Goal: Task Accomplishment & Management: Use online tool/utility

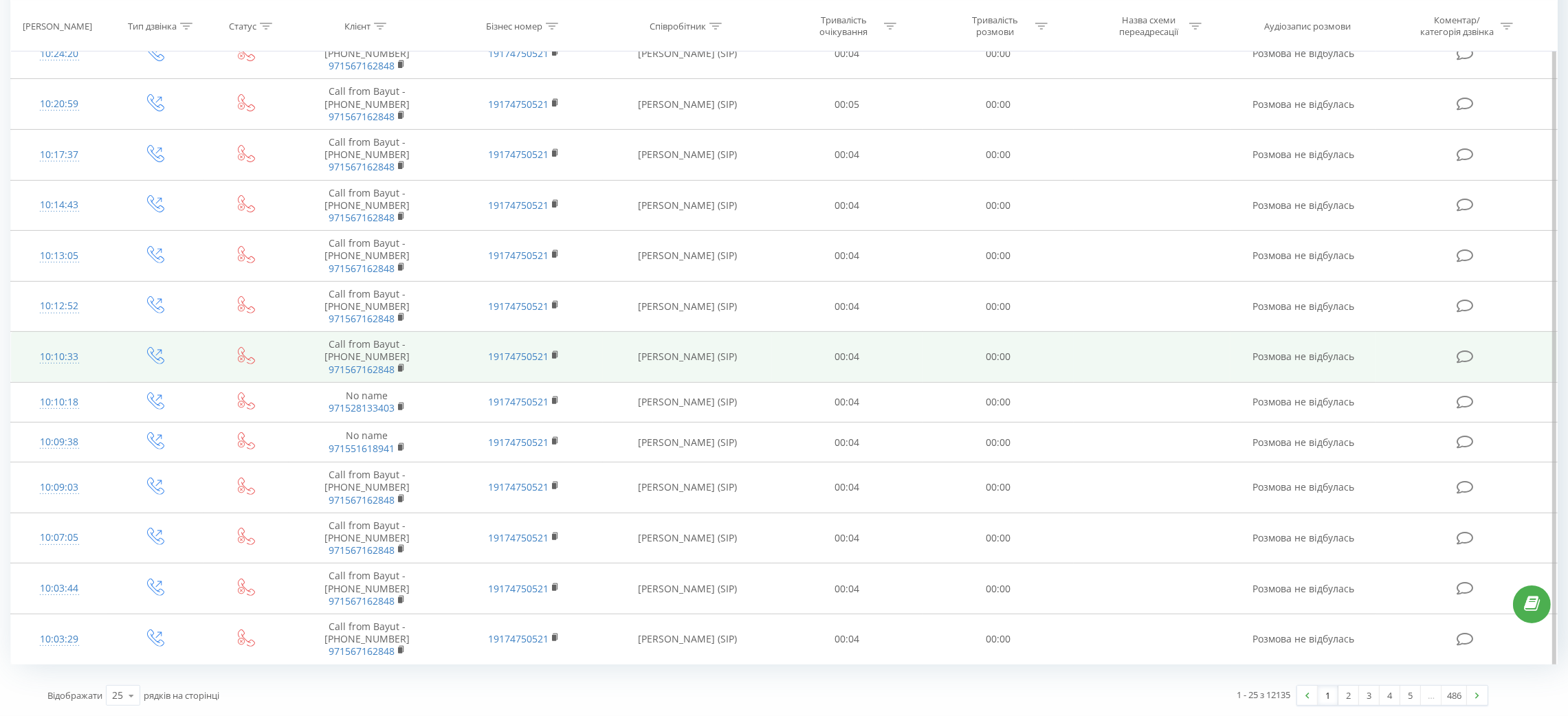
scroll to position [621, 0]
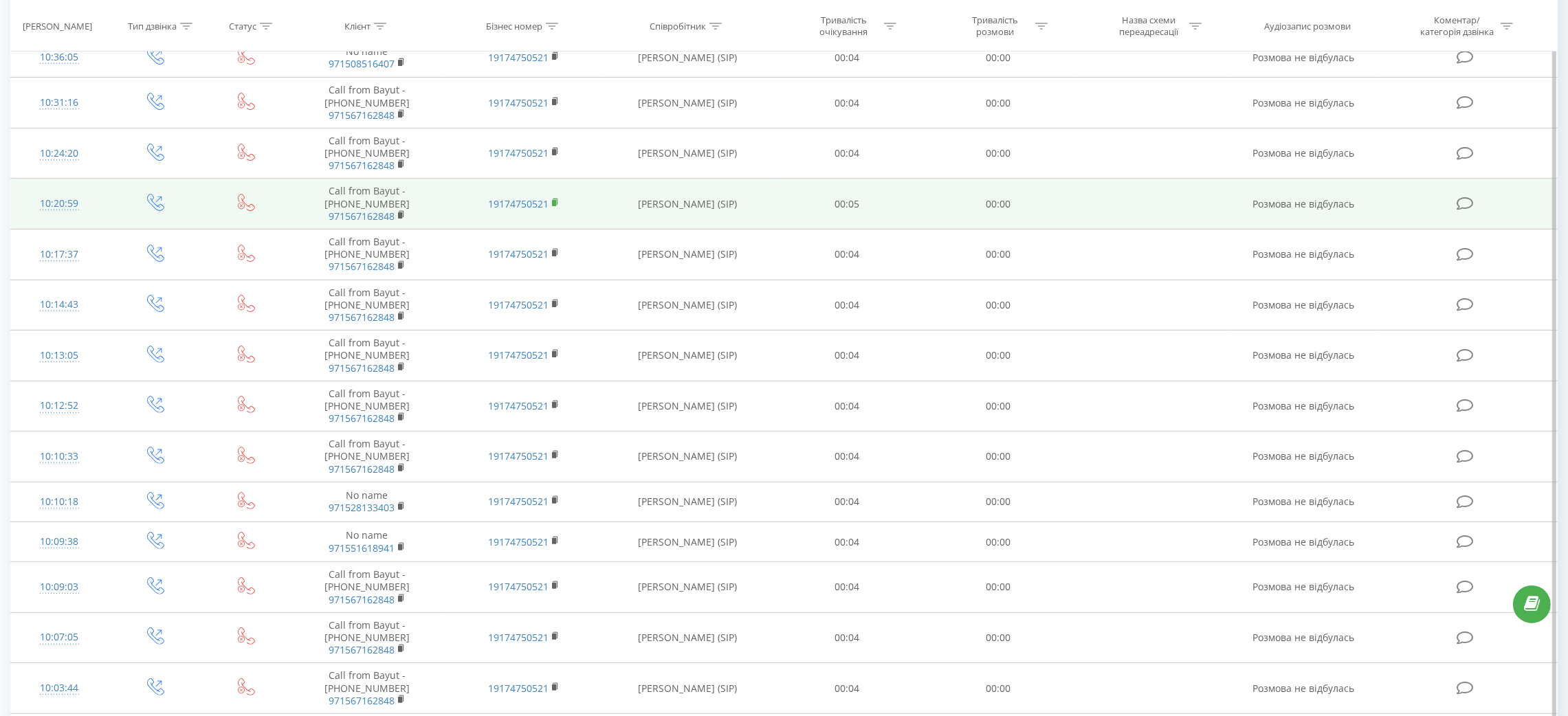
click at [554, 205] on rect at bounding box center [554, 203] width 4 height 7
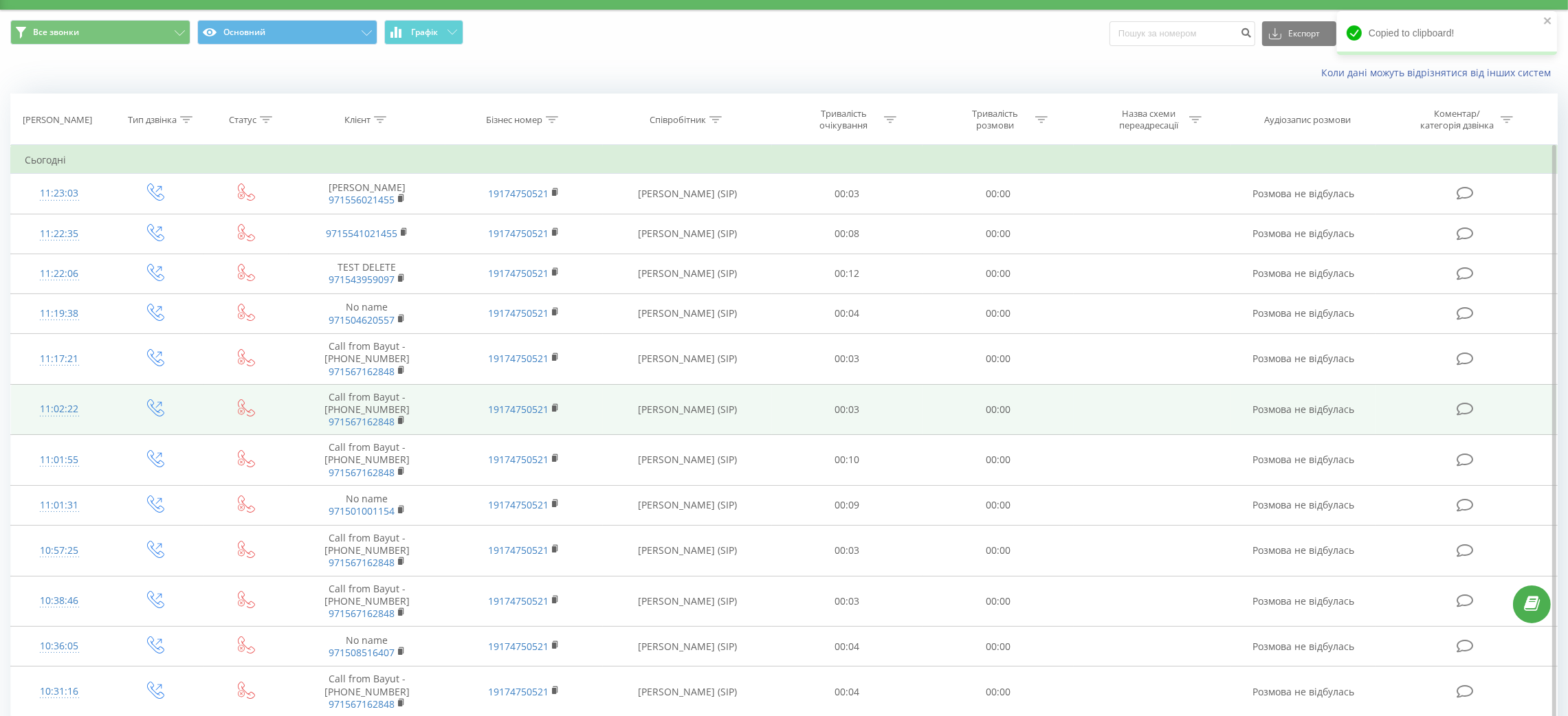
scroll to position [0, 0]
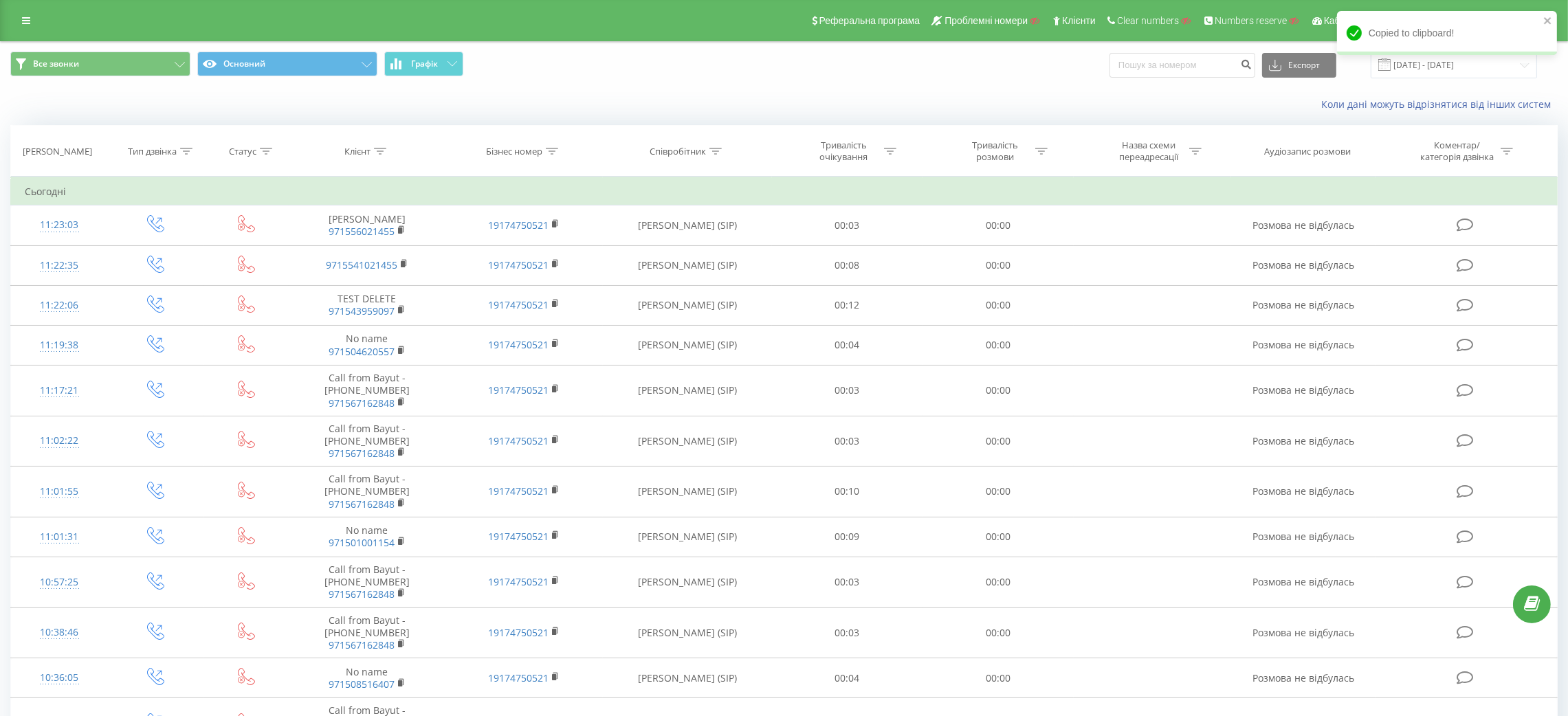
click at [14, 9] on div "Реферальна програма Проблемні номери Клієнти Clear numbers Numbers reserve Кабі…" at bounding box center [784, 21] width 1568 height 41
click at [22, 14] on link at bounding box center [26, 21] width 24 height 19
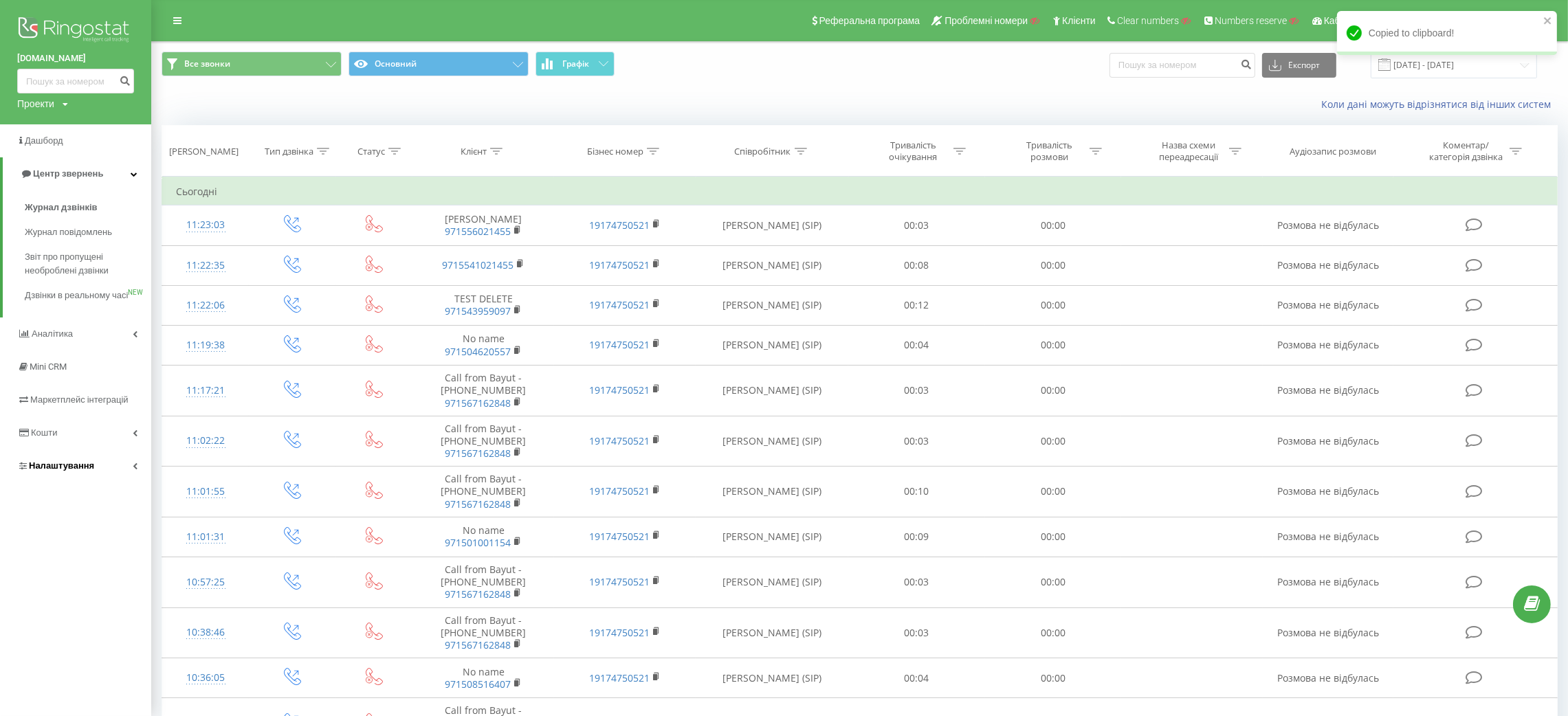
click at [44, 470] on span "Налаштування" at bounding box center [61, 465] width 65 height 10
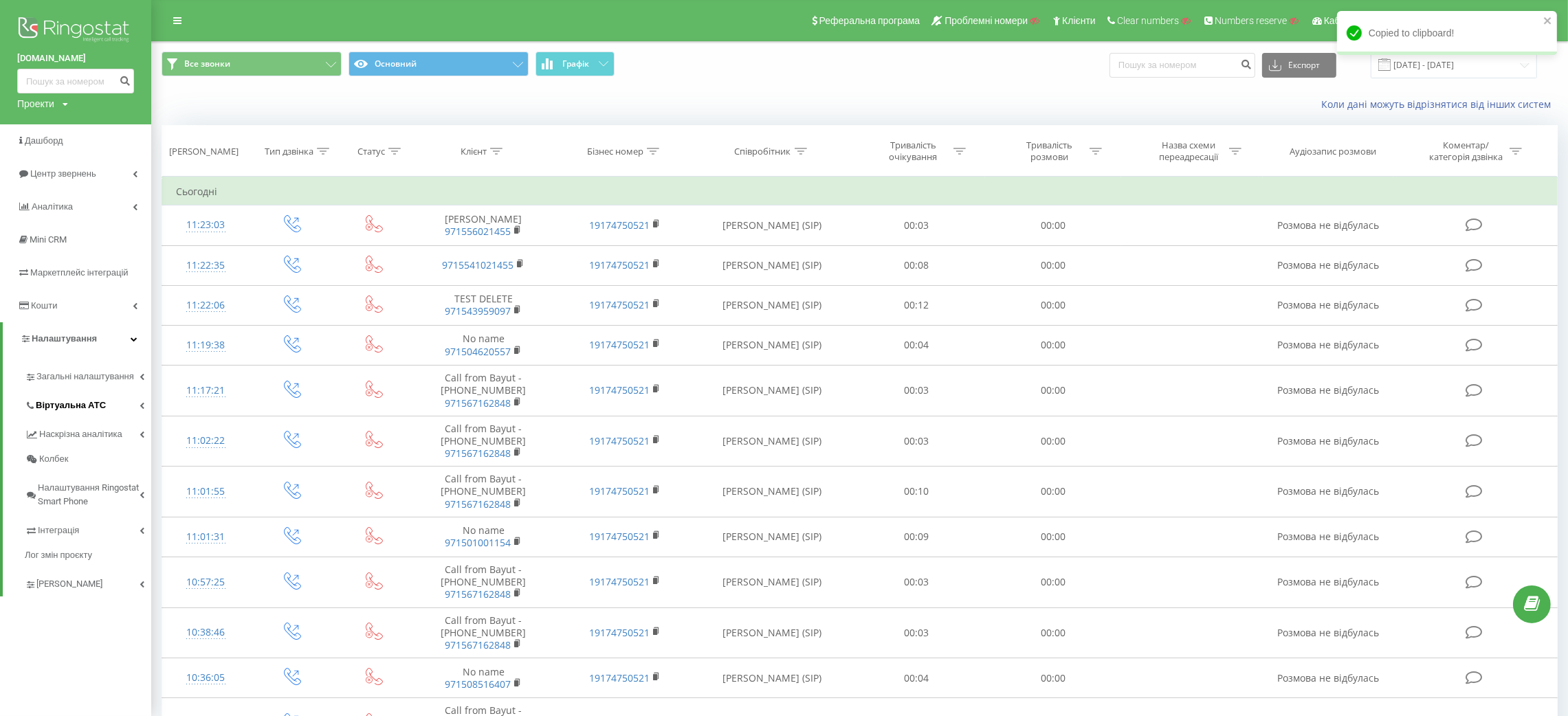
click at [76, 404] on span "Віртуальна АТС" at bounding box center [71, 406] width 71 height 14
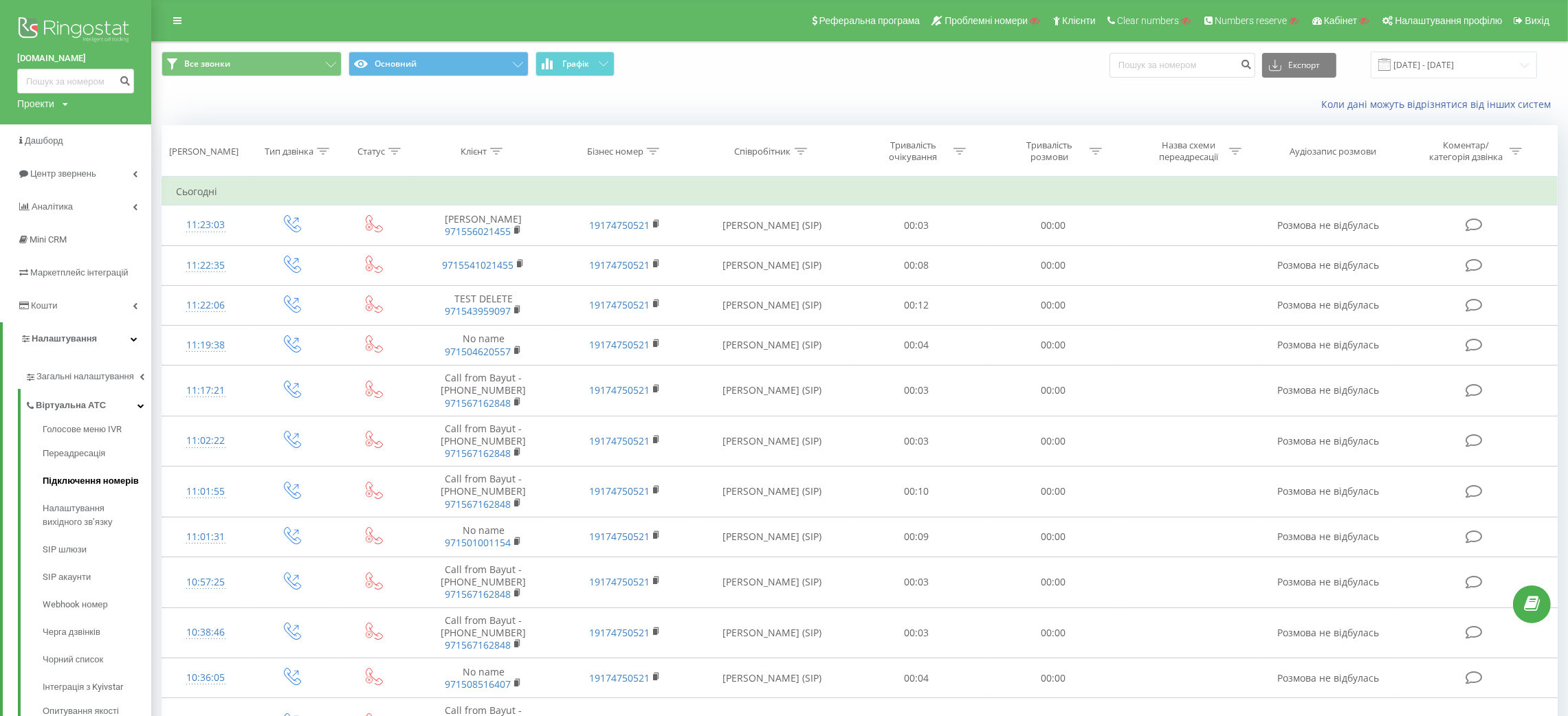
click at [71, 481] on span "Підключення номерів" at bounding box center [90, 481] width 96 height 14
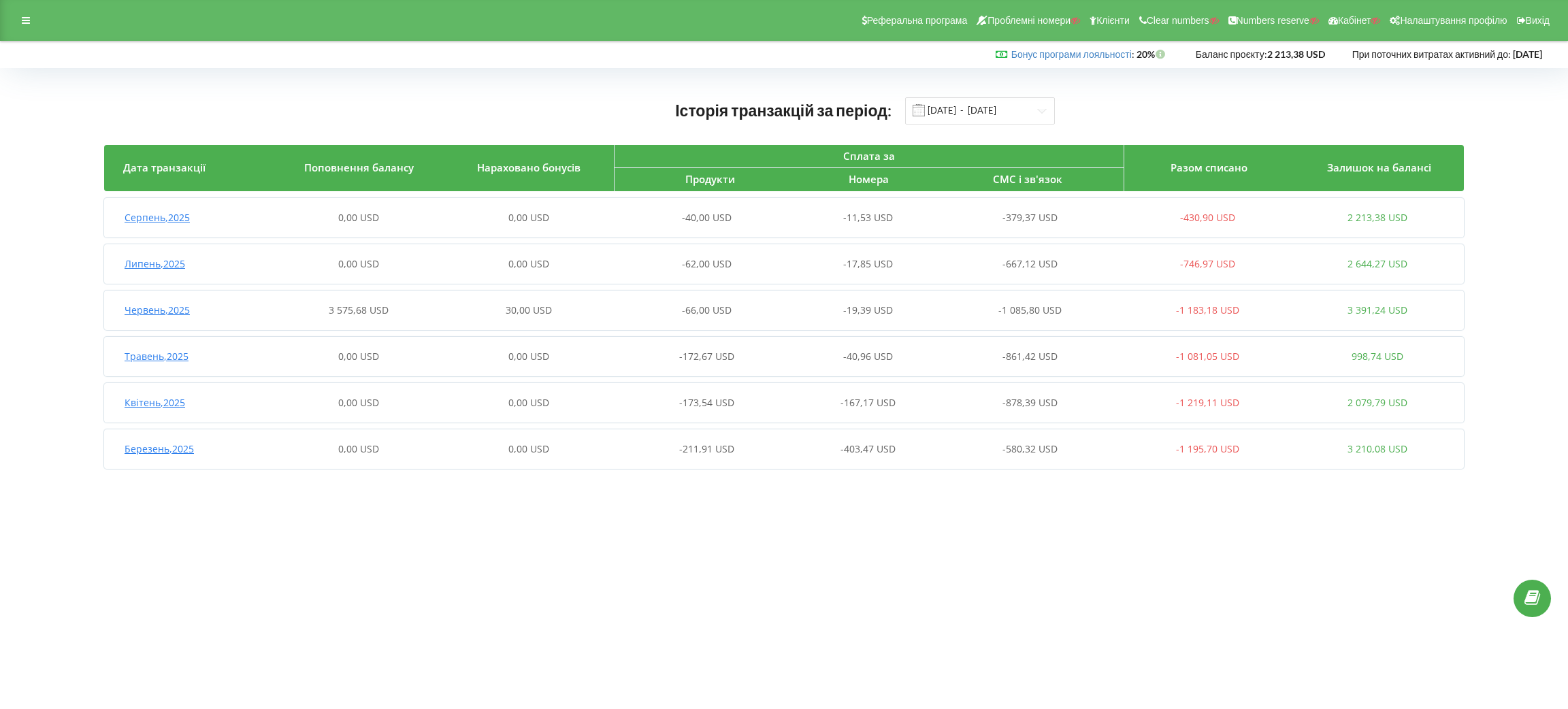
click at [176, 214] on span "Серпень , 2025" at bounding box center [157, 217] width 65 height 13
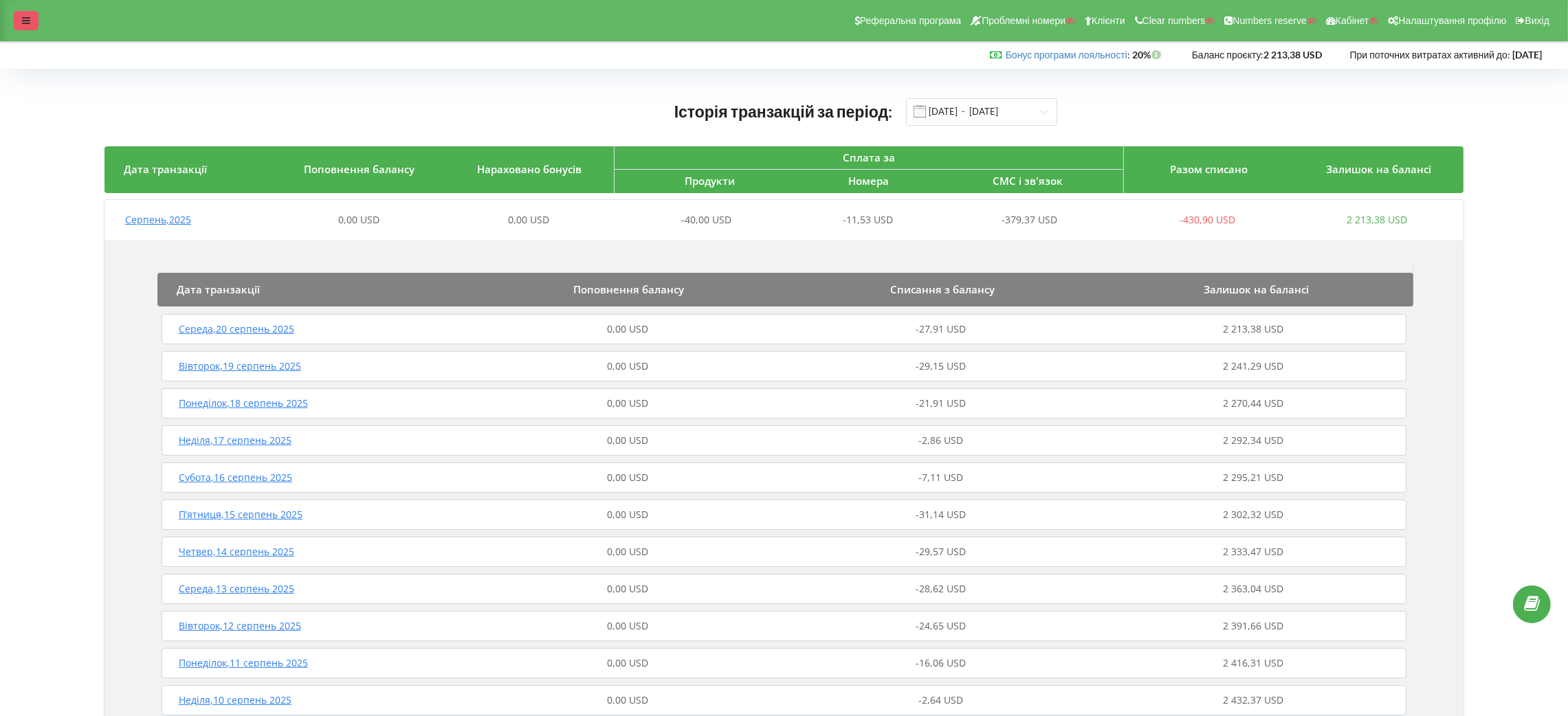
click at [25, 25] on icon at bounding box center [25, 21] width 8 height 9
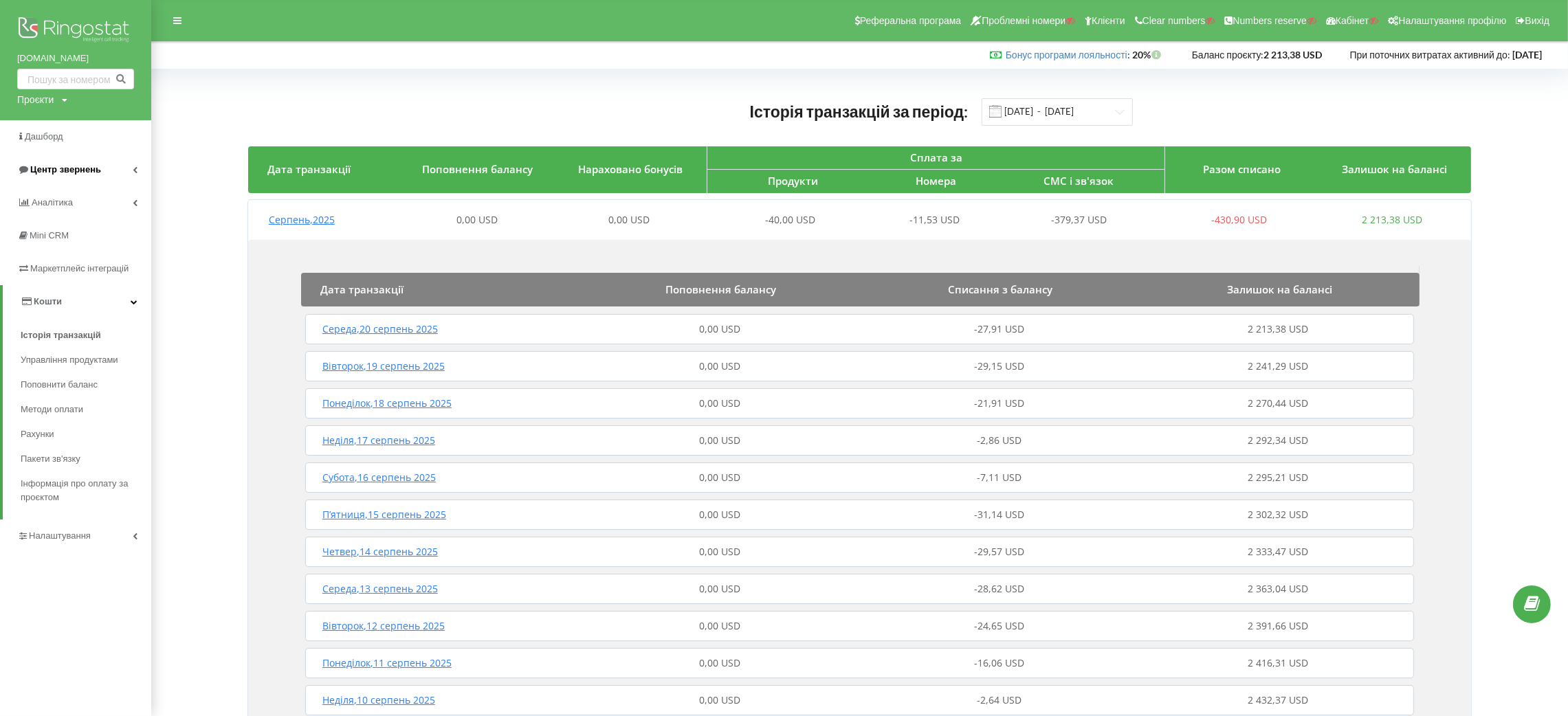
click at [60, 179] on link "Центр звернень" at bounding box center [75, 169] width 152 height 33
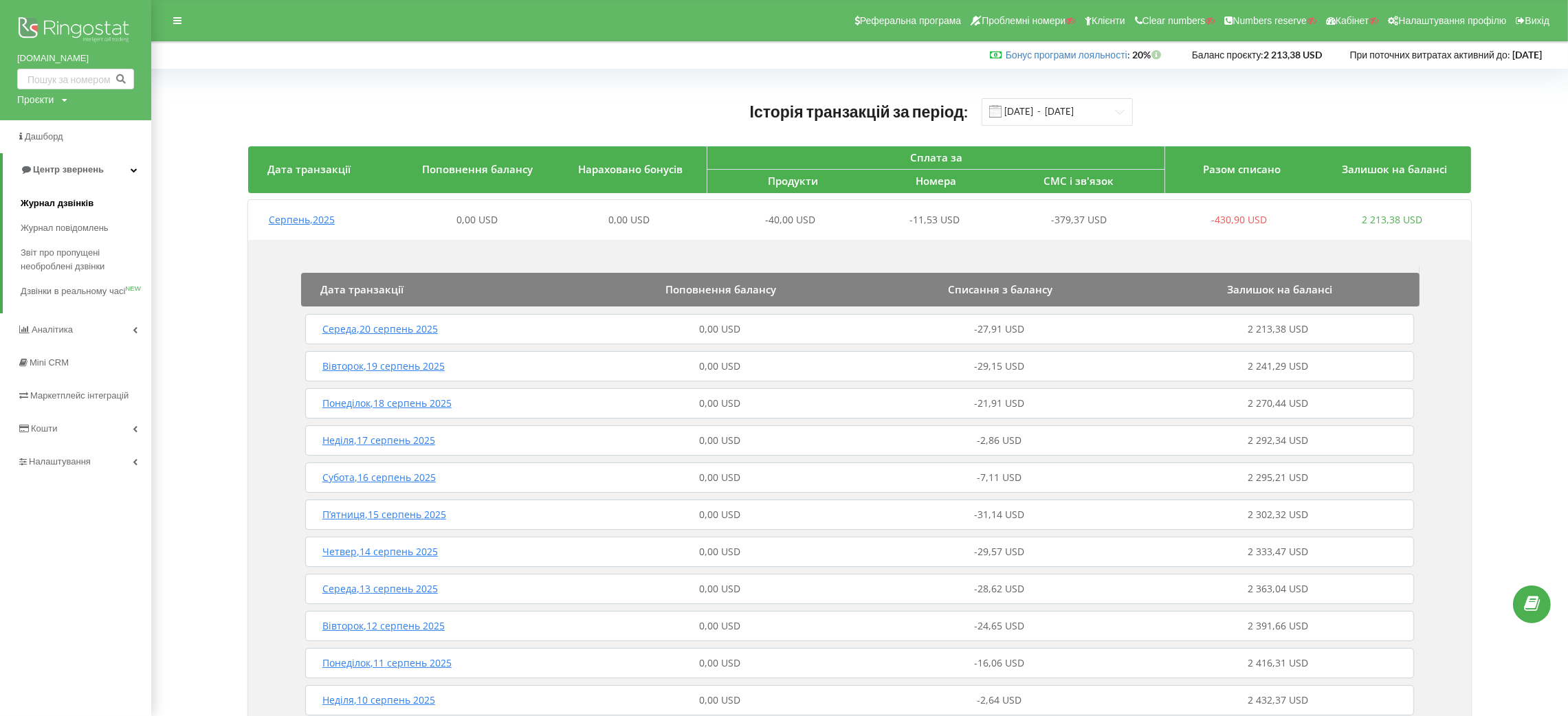
click at [71, 192] on link "Журнал дзвінків" at bounding box center [86, 203] width 131 height 24
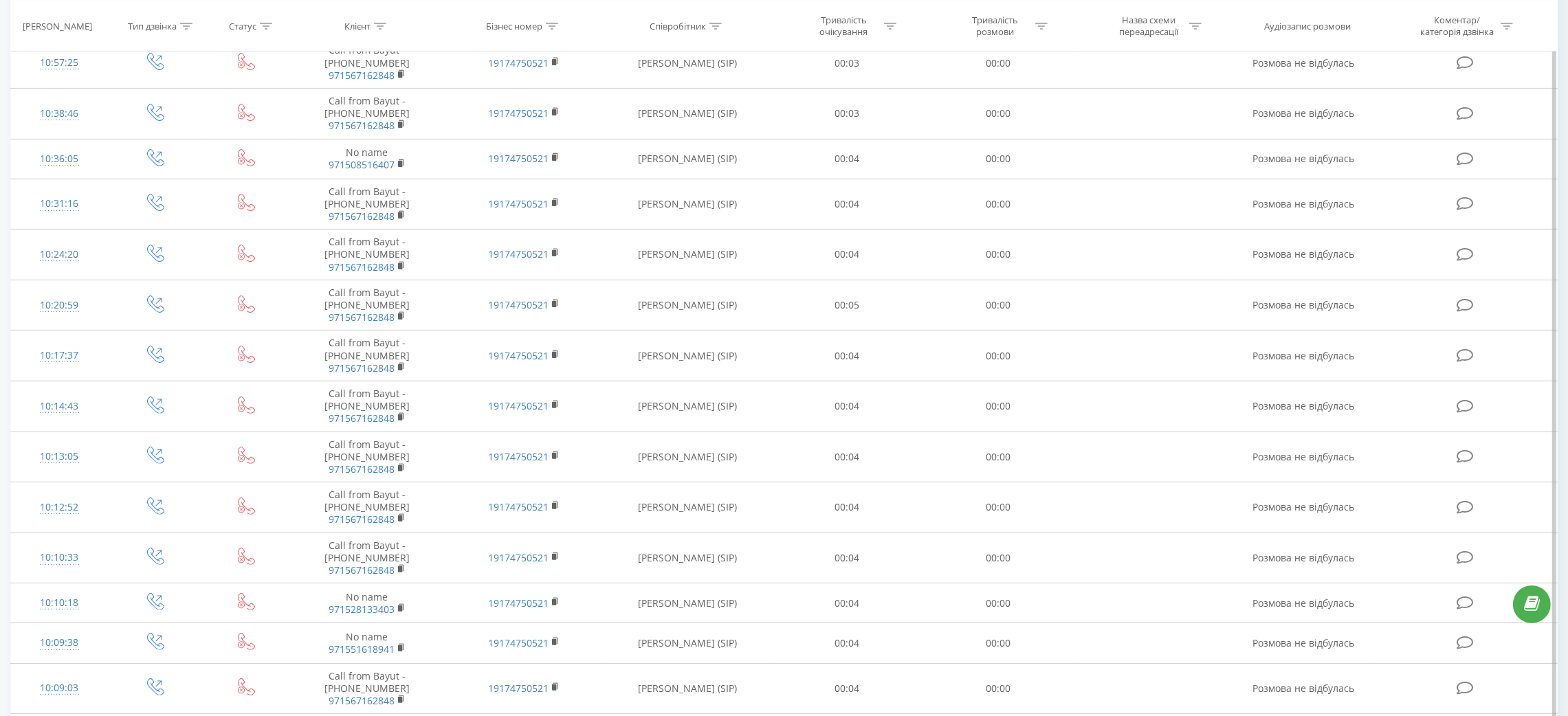
scroll to position [618, 0]
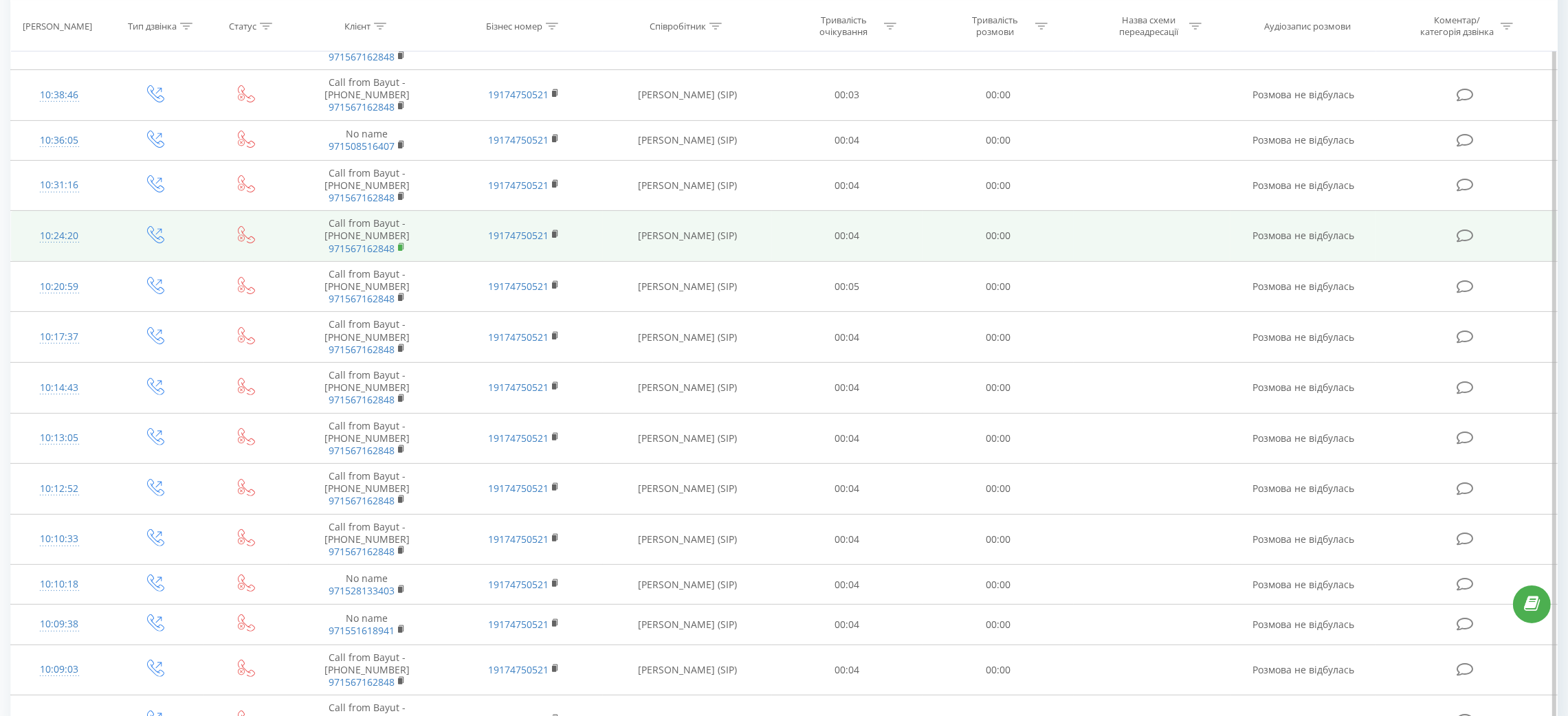
click at [399, 247] on rect at bounding box center [400, 247] width 4 height 7
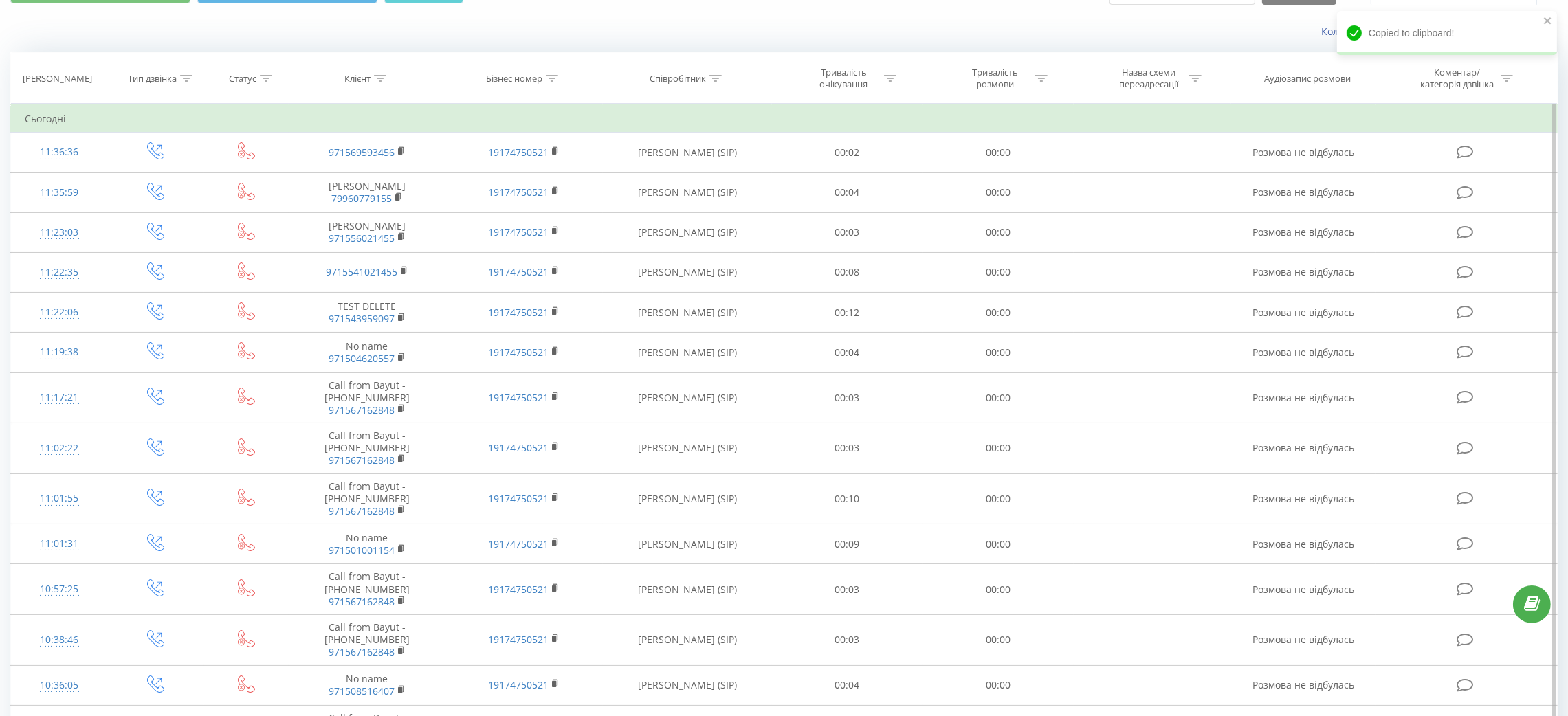
scroll to position [0, 0]
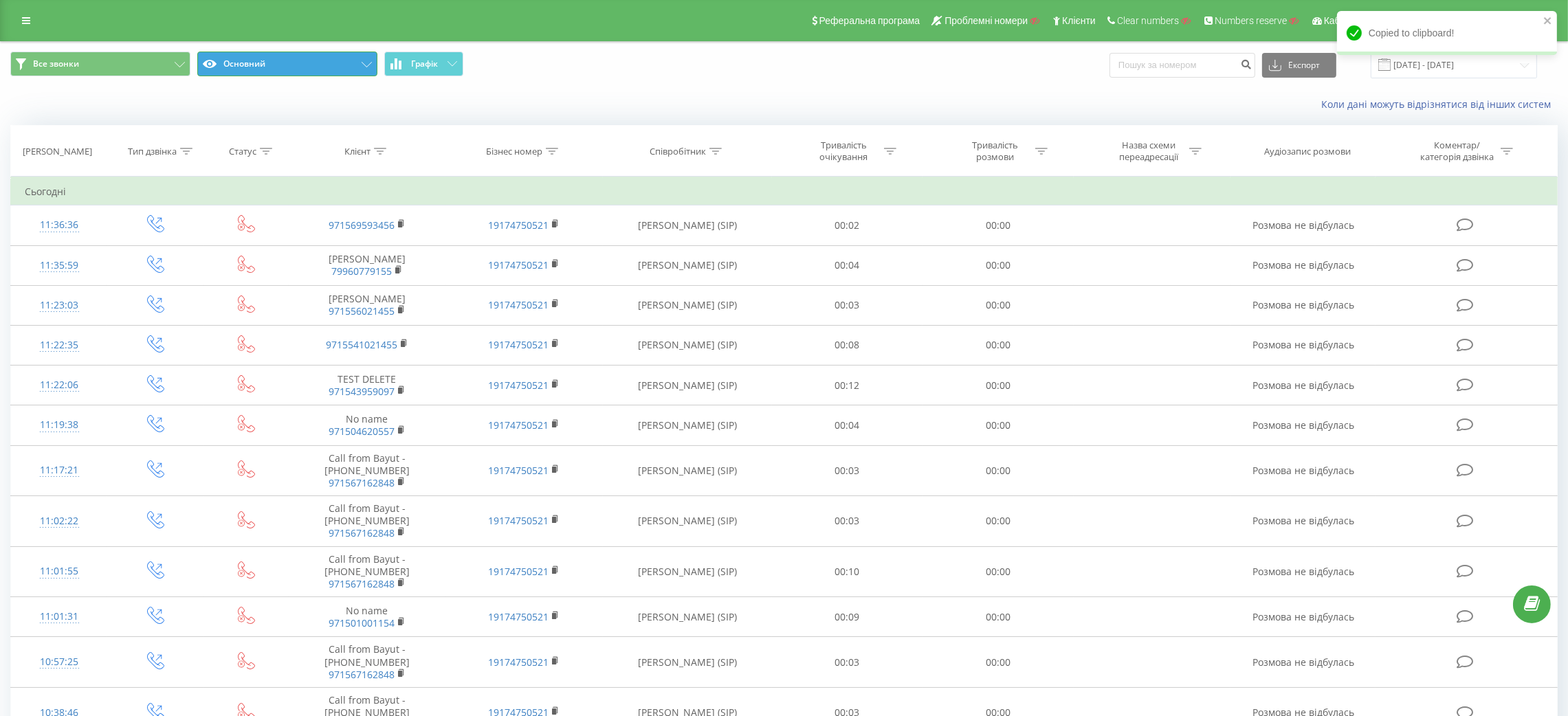
click at [360, 71] on button "Основний" at bounding box center [287, 64] width 180 height 24
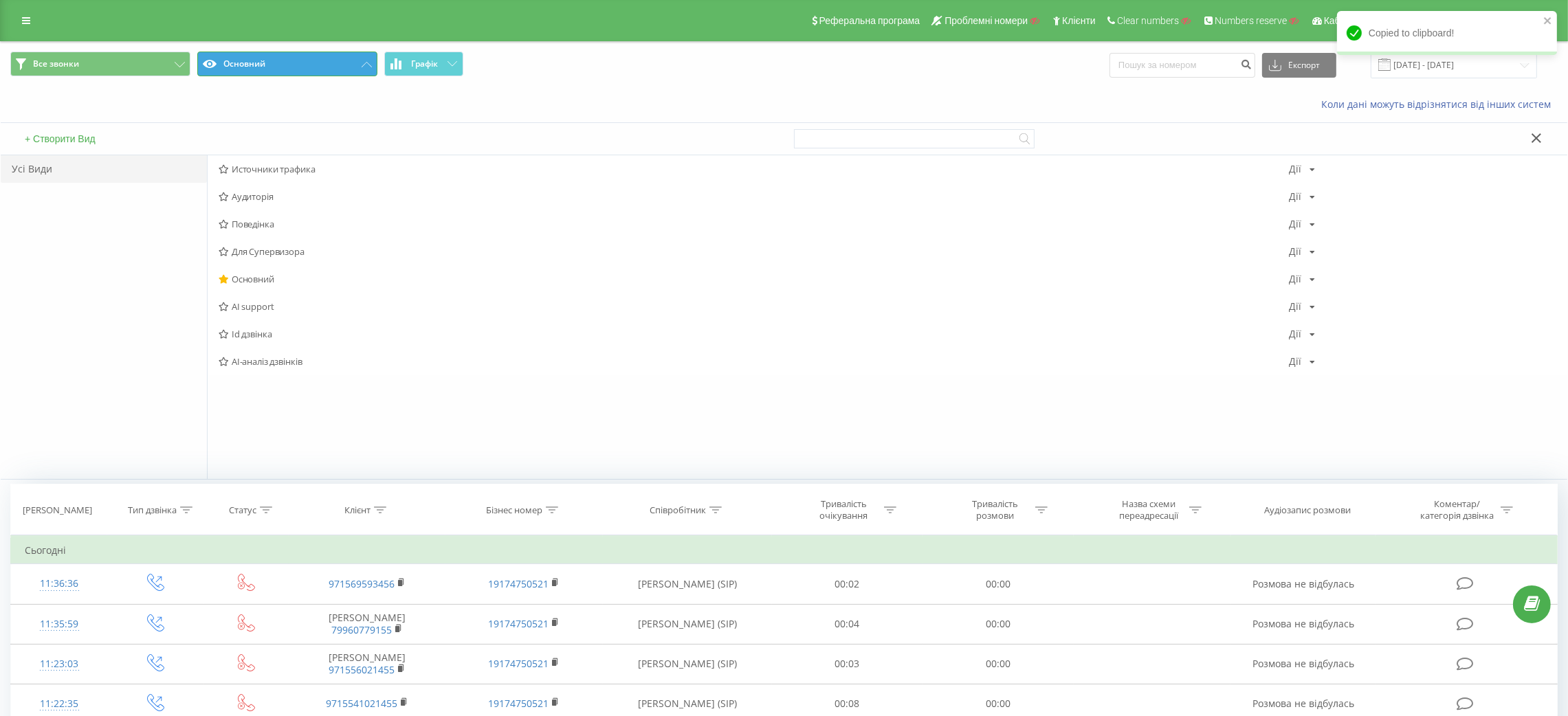
click at [360, 53] on button "Основний" at bounding box center [287, 64] width 180 height 24
